Goal: Use online tool/utility: Utilize a website feature to perform a specific function

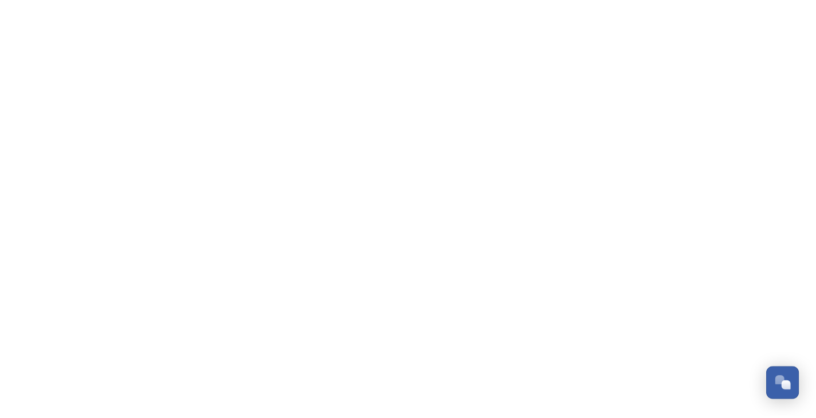
scroll to position [1052, 0]
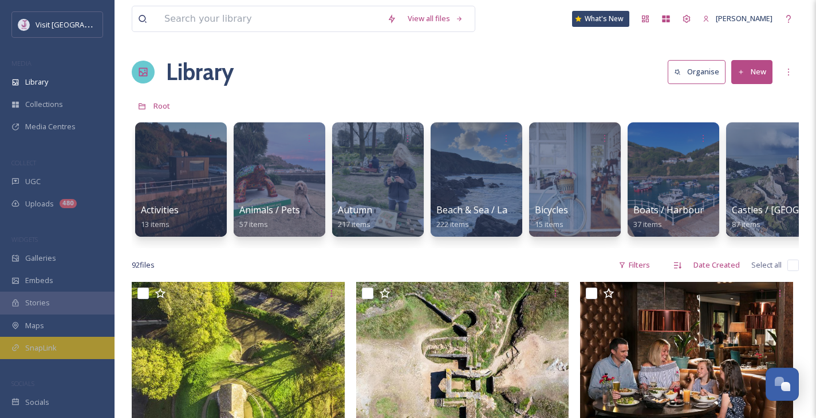
click at [56, 346] on span "SnapLink" at bounding box center [40, 348] width 31 height 11
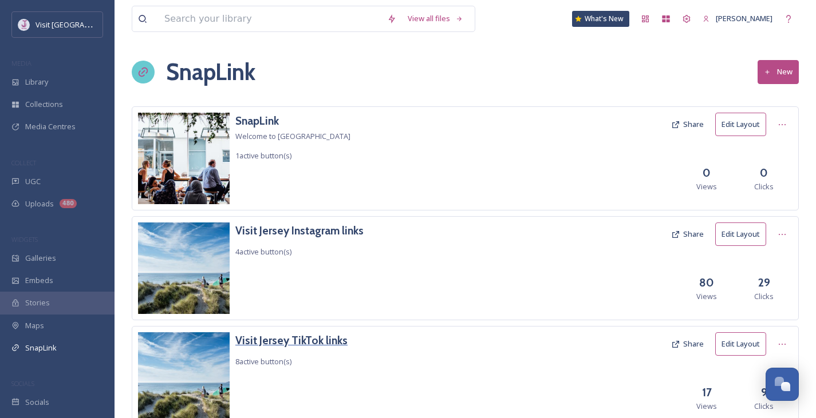
click at [293, 335] on h3 "Visit Jersey TikTok links" at bounding box center [291, 341] width 112 height 17
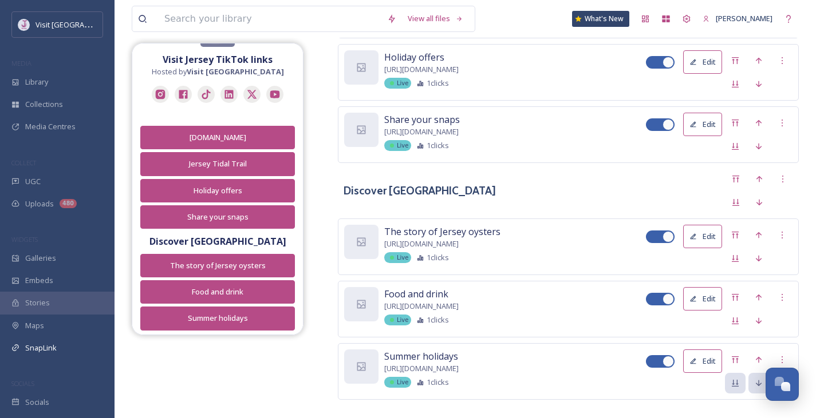
scroll to position [605, 0]
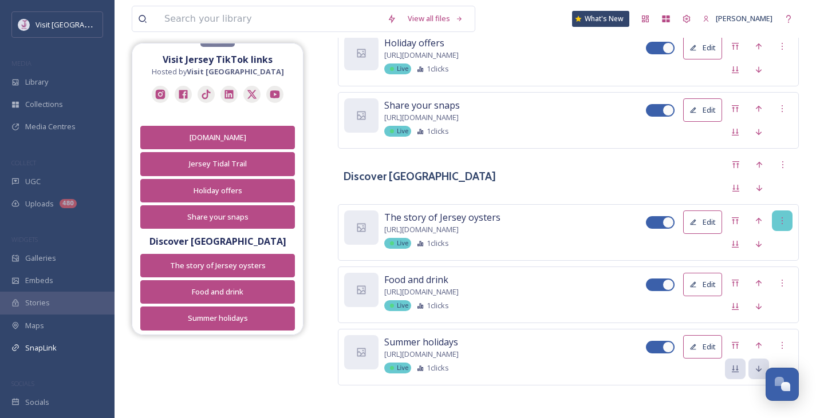
click at [787, 218] on div at bounding box center [782, 221] width 21 height 21
click at [662, 221] on div at bounding box center [660, 222] width 29 height 13
checkbox input "false"
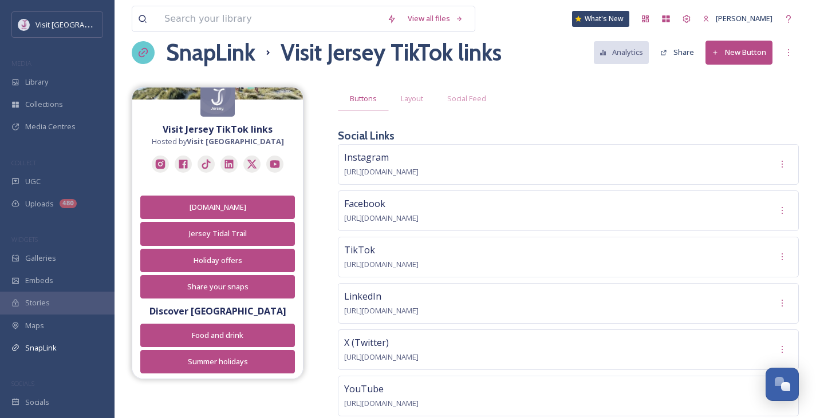
scroll to position [0, 0]
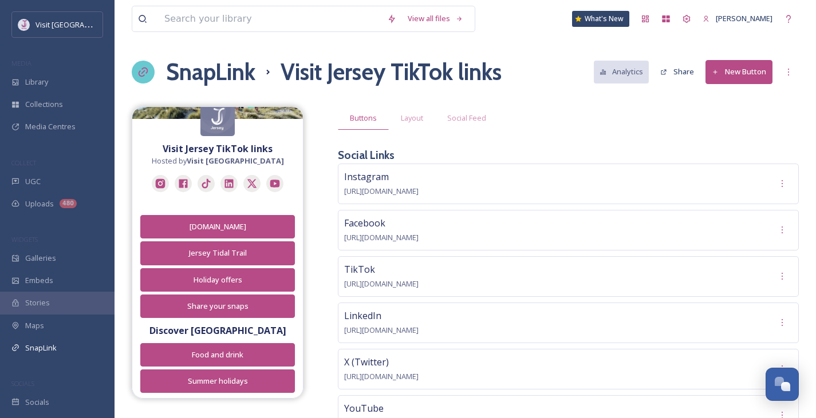
click at [728, 77] on button "New Button" at bounding box center [738, 71] width 67 height 23
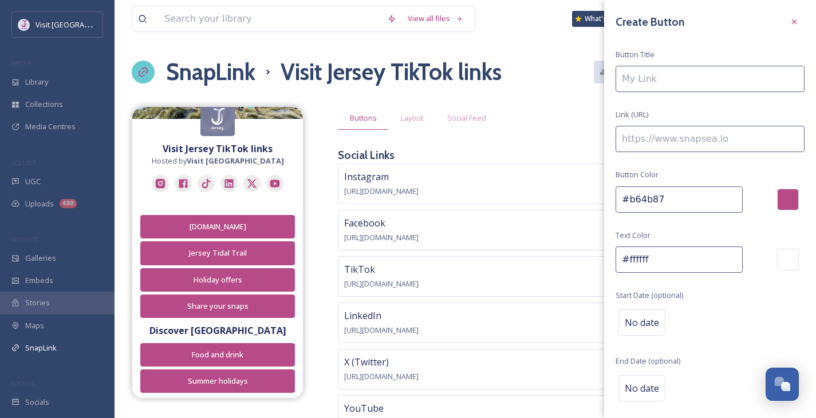
click at [713, 81] on input at bounding box center [709, 79] width 189 height 26
paste input "[URL][DOMAIN_NAME]"
type input "[URL][DOMAIN_NAME]"
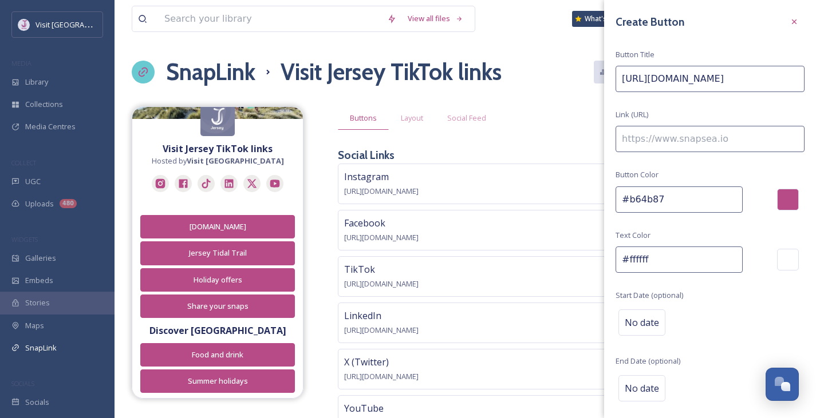
click at [714, 148] on input at bounding box center [709, 139] width 189 height 26
drag, startPoint x: 619, startPoint y: 77, endPoint x: 824, endPoint y: 132, distance: 211.5
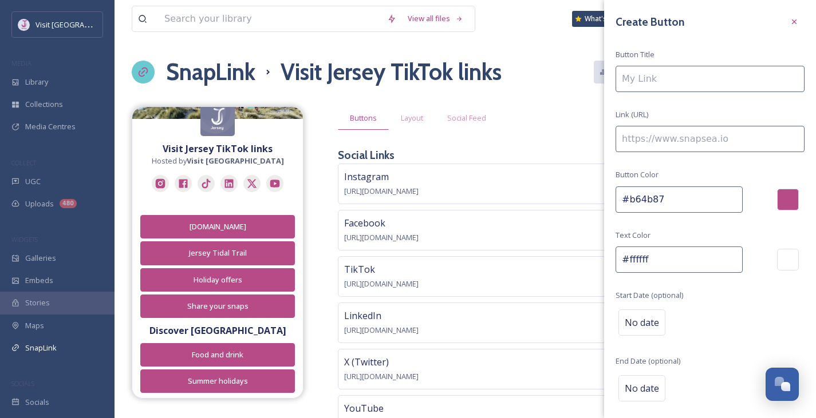
click at [656, 136] on input at bounding box center [709, 139] width 189 height 26
paste input
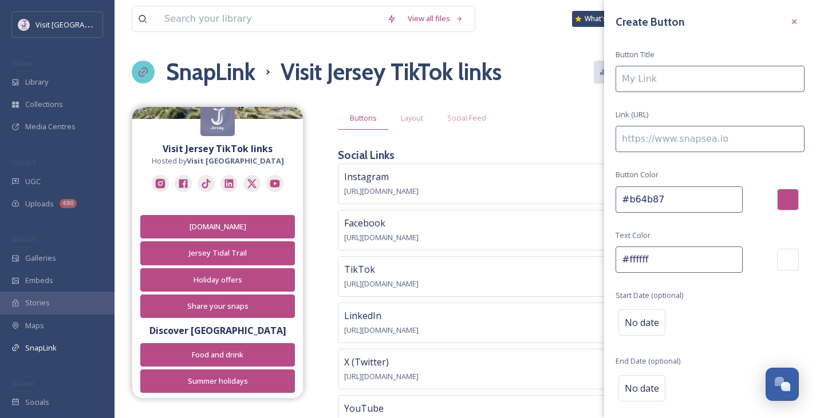
paste input
click at [789, 23] on icon at bounding box center [793, 21] width 9 height 9
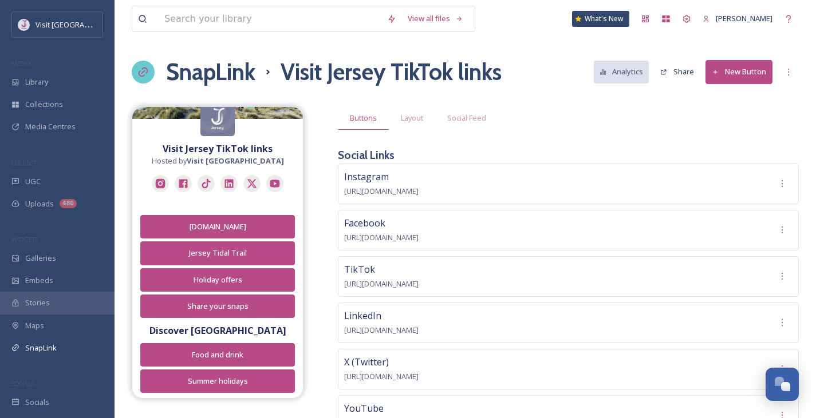
click at [749, 68] on button "New Button" at bounding box center [738, 71] width 67 height 23
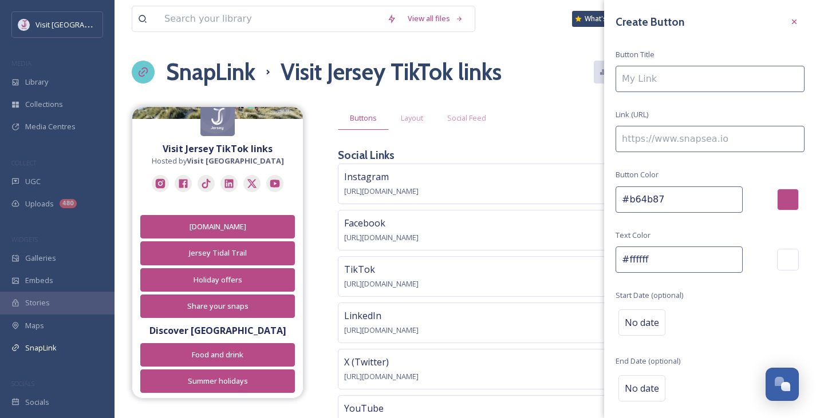
click at [698, 140] on input at bounding box center [709, 139] width 189 height 26
paste input
click at [653, 76] on input at bounding box center [709, 79] width 189 height 26
type input "Afternoon Tea in [GEOGRAPHIC_DATA]"
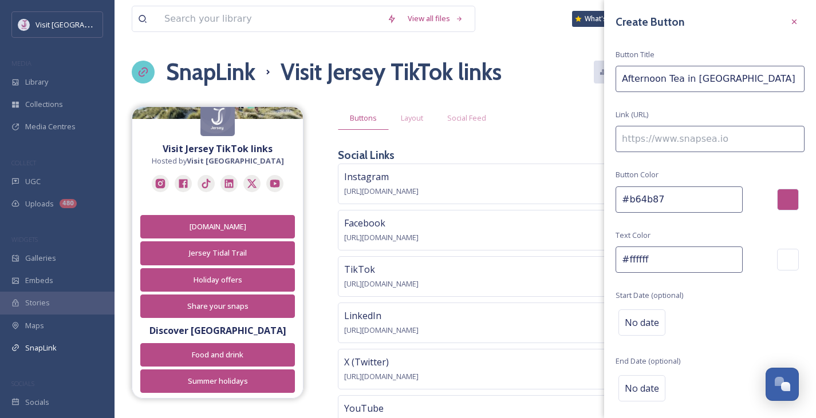
click at [662, 142] on input at bounding box center [709, 139] width 189 height 26
paste input
paste input "[URL][DOMAIN_NAME]"
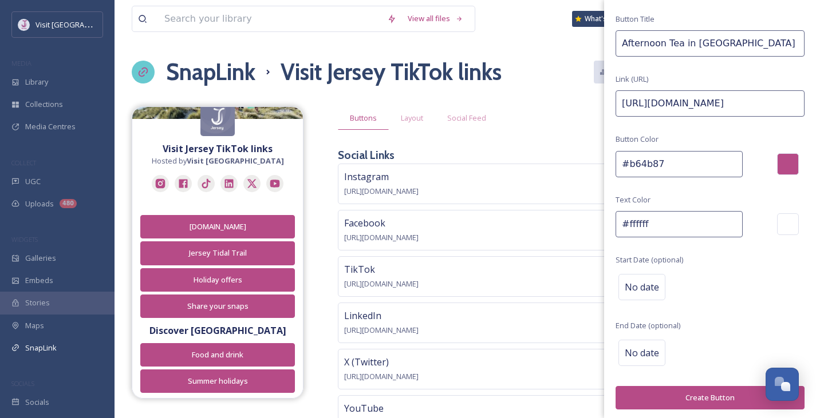
type input "[URL][DOMAIN_NAME]"
click at [712, 392] on button "Create Button" at bounding box center [709, 397] width 189 height 23
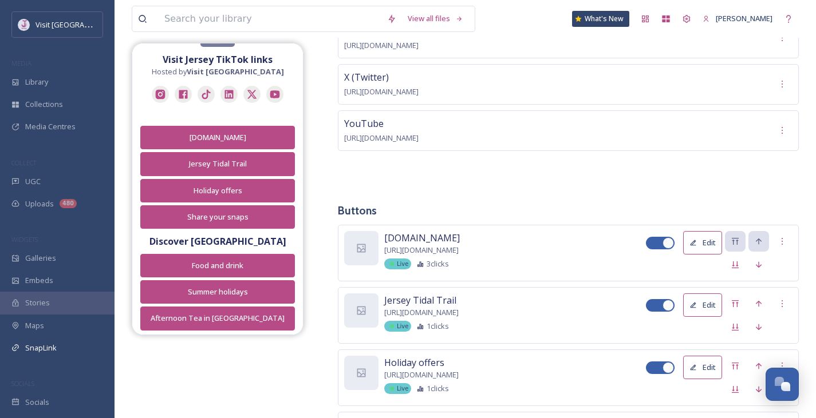
scroll to position [667, 0]
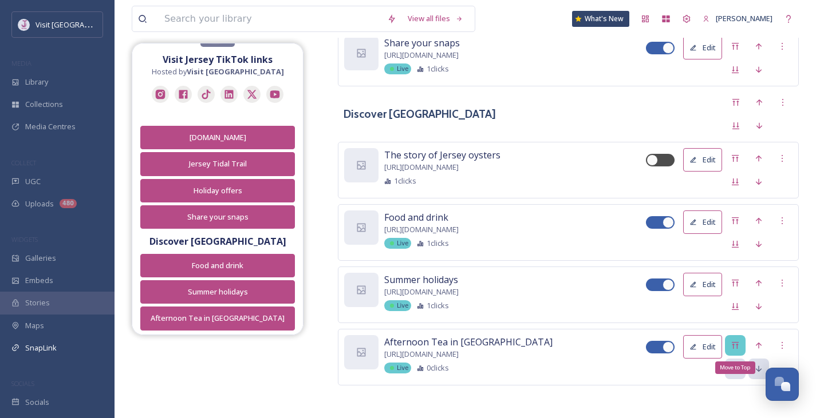
click at [736, 350] on div "Move to Top" at bounding box center [735, 345] width 21 height 21
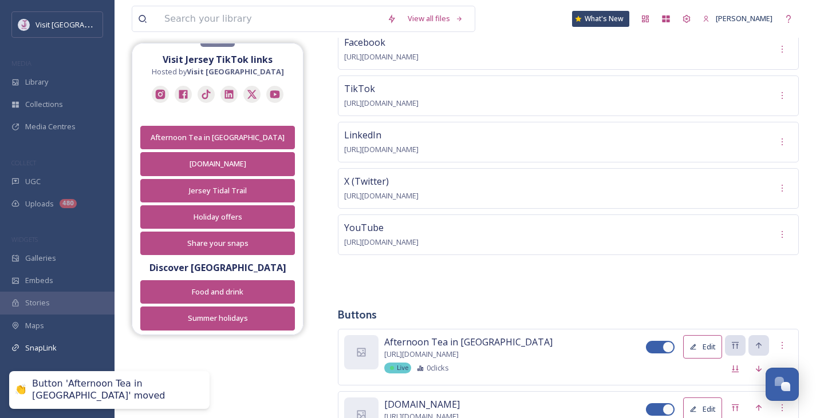
click at [418, 243] on span "[URL][DOMAIN_NAME]" at bounding box center [381, 242] width 74 height 10
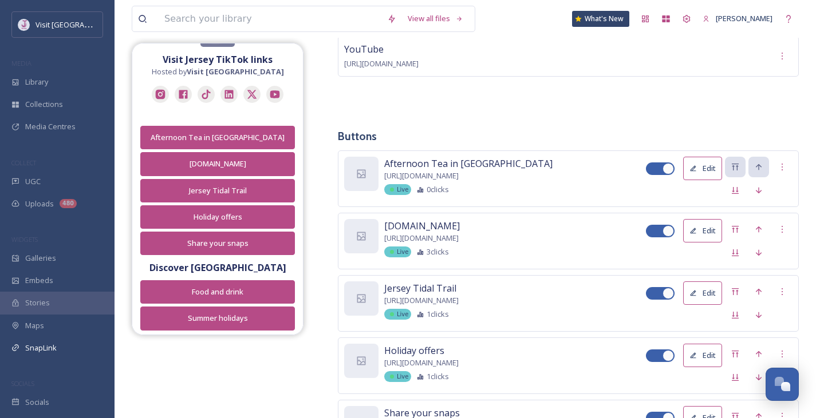
scroll to position [360, 0]
click at [739, 190] on icon at bounding box center [734, 189] width 9 height 9
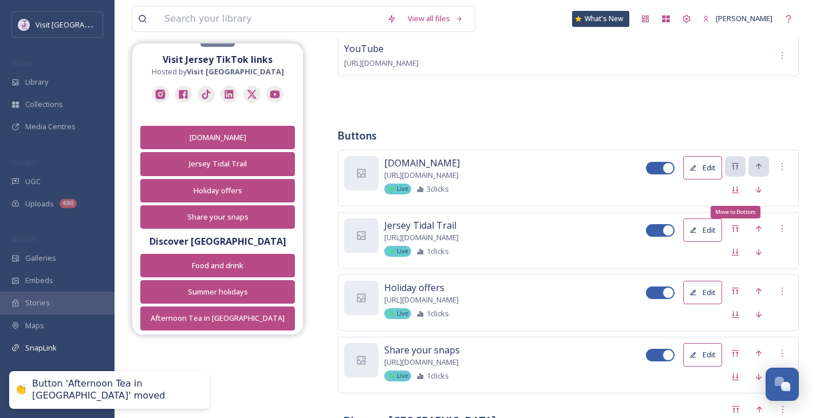
scroll to position [667, 0]
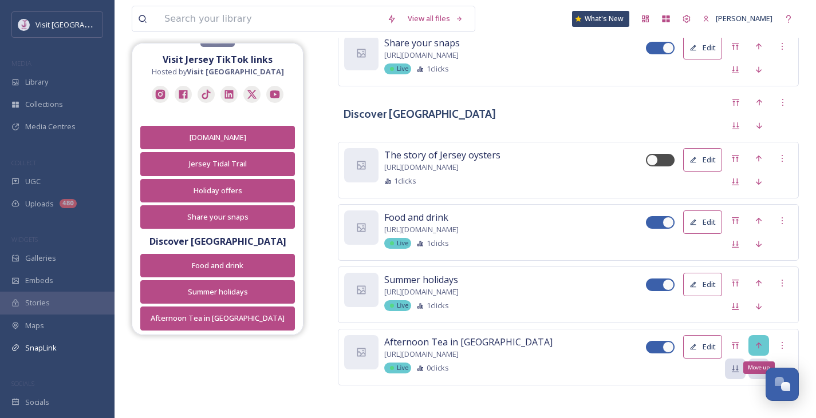
click at [754, 344] on icon at bounding box center [758, 345] width 9 height 9
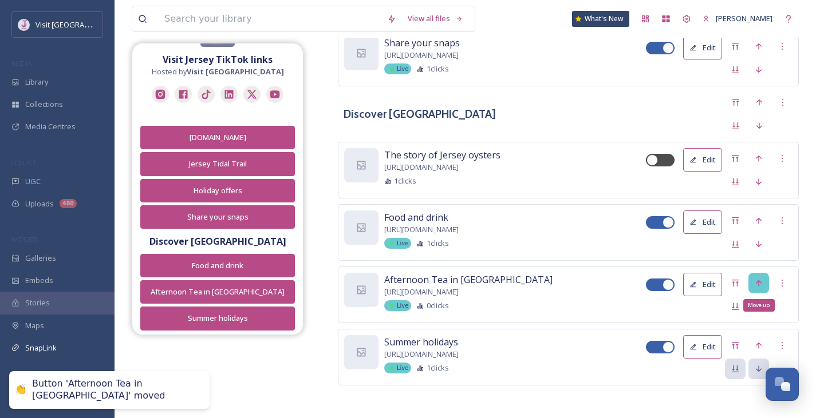
click at [757, 283] on icon at bounding box center [758, 283] width 9 height 9
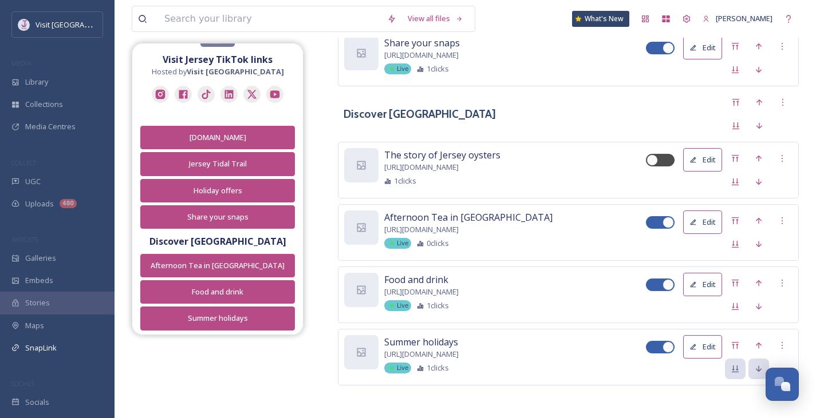
click at [473, 121] on div "Discover [GEOGRAPHIC_DATA]" at bounding box center [568, 114] width 461 height 44
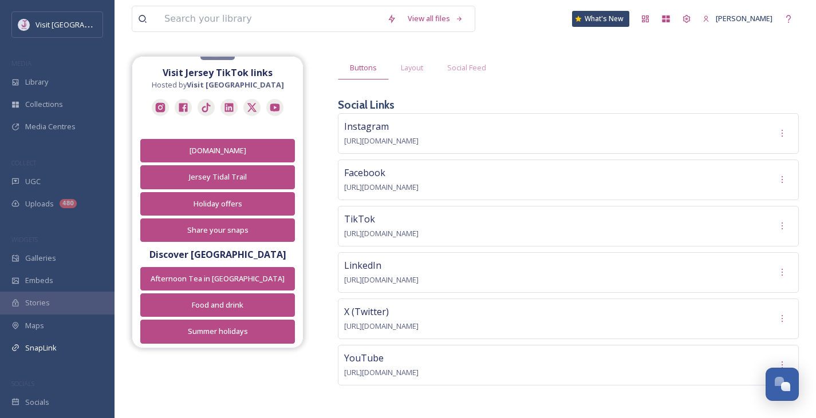
scroll to position [13, 0]
